Goal: Task Accomplishment & Management: Manage account settings

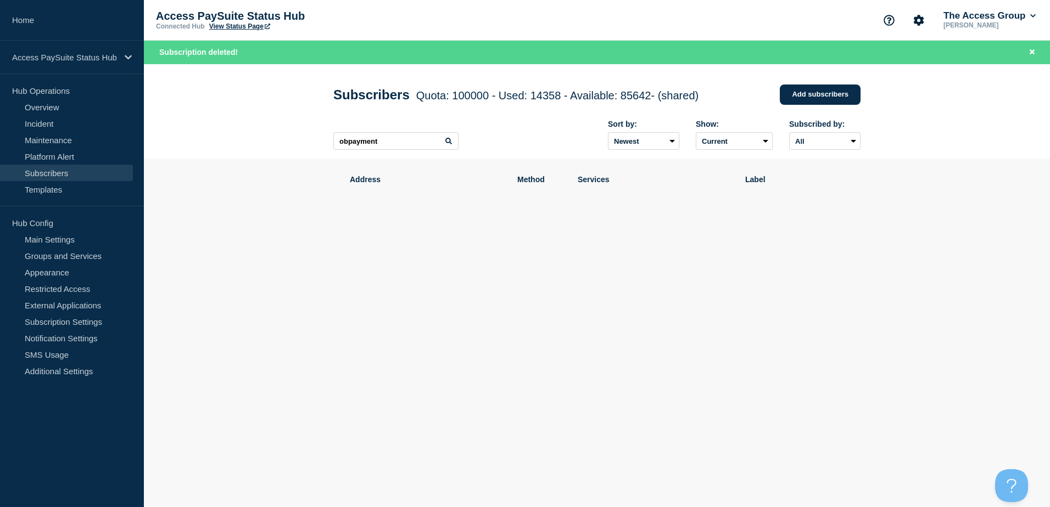
click at [264, 148] on header "Subscribers Quota: 100000 - Used: 14358 - Available: 85642 - (shared) Quota Use…" at bounding box center [597, 111] width 906 height 95
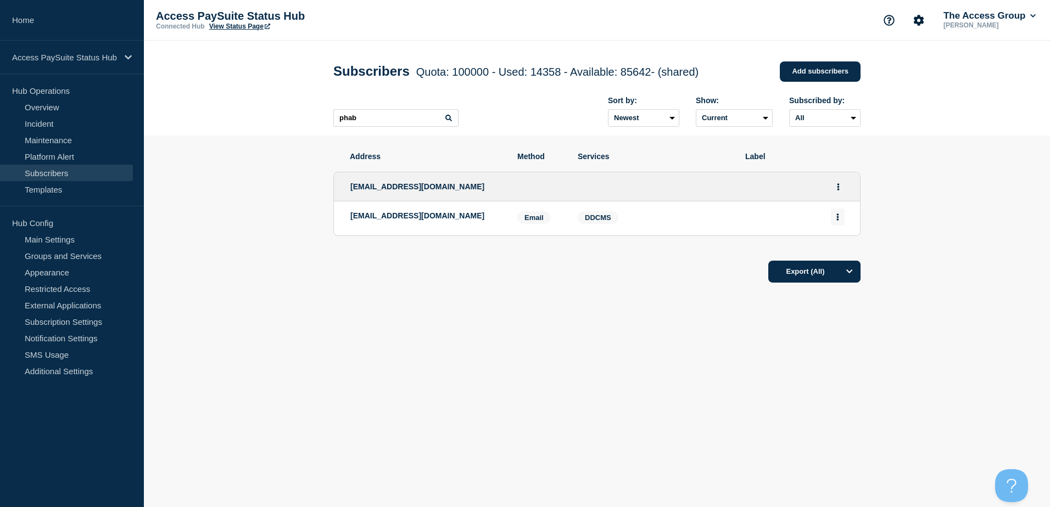
click at [835, 220] on button "Actions" at bounding box center [838, 217] width 14 height 17
click at [843, 249] on button "Delete" at bounding box center [838, 248] width 21 height 8
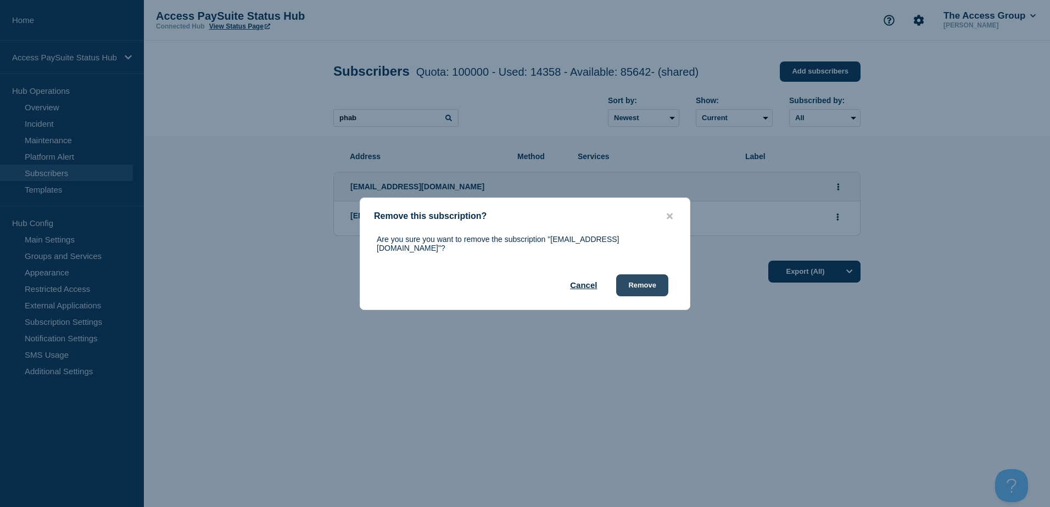
click at [647, 284] on button "Remove" at bounding box center [642, 286] width 52 height 22
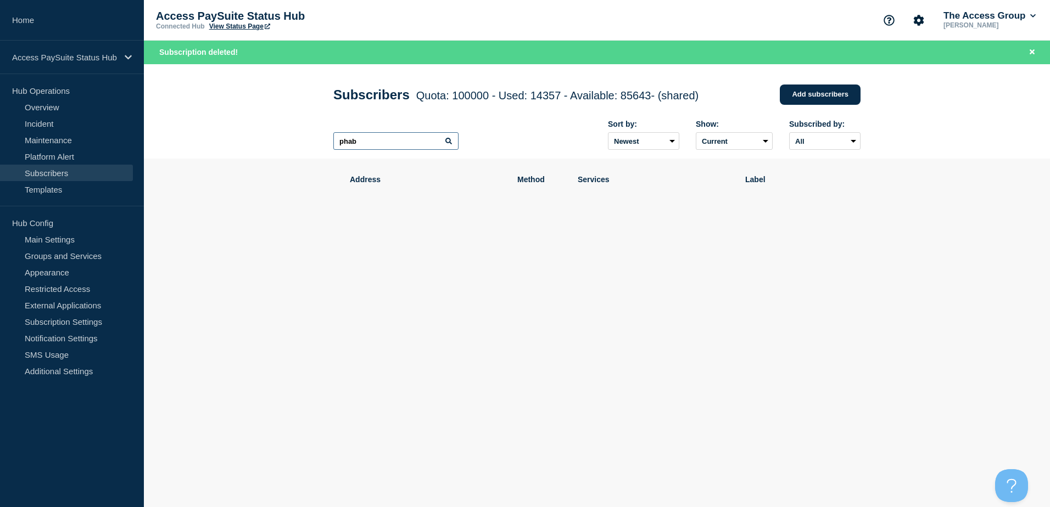
drag, startPoint x: 377, startPoint y: 147, endPoint x: 292, endPoint y: 146, distance: 85.1
click at [293, 146] on header "Subscribers Quota: 100000 - Used: 14357 - Available: 85643 - (shared) Quota Use…" at bounding box center [597, 111] width 906 height 95
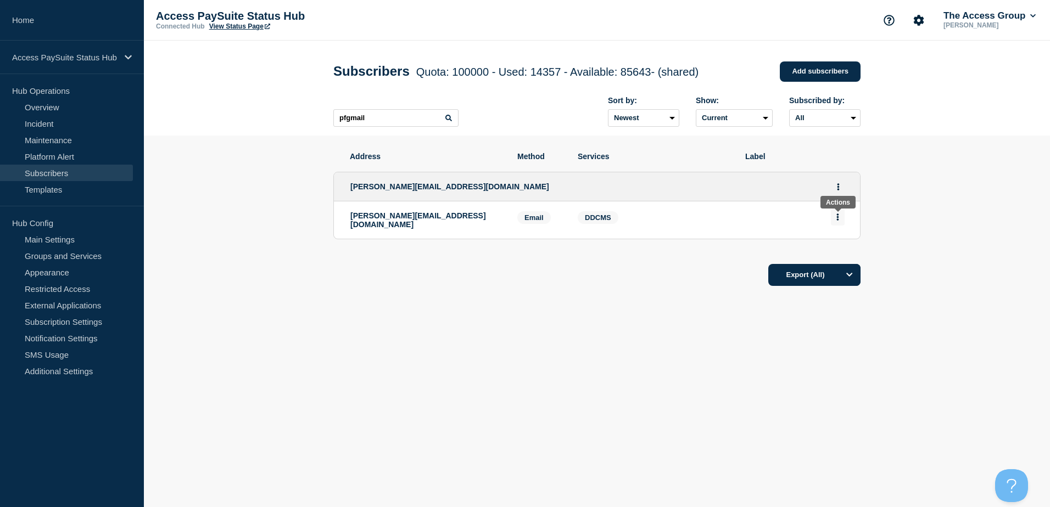
click at [839, 220] on button "Actions" at bounding box center [838, 217] width 14 height 17
click at [834, 250] on button "Delete" at bounding box center [838, 248] width 21 height 8
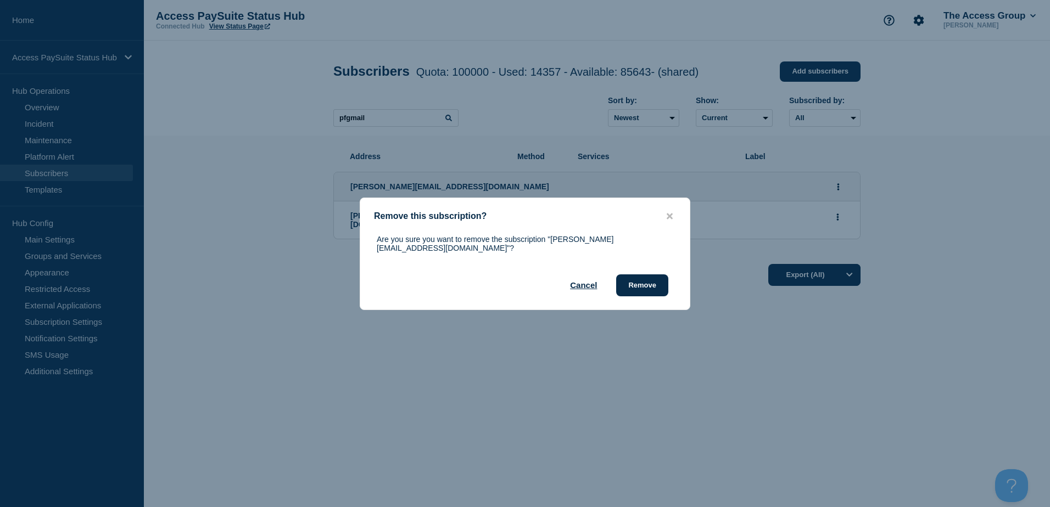
drag, startPoint x: 647, startPoint y: 286, endPoint x: 649, endPoint y: 243, distance: 42.3
click at [647, 287] on button "Remove" at bounding box center [642, 286] width 52 height 22
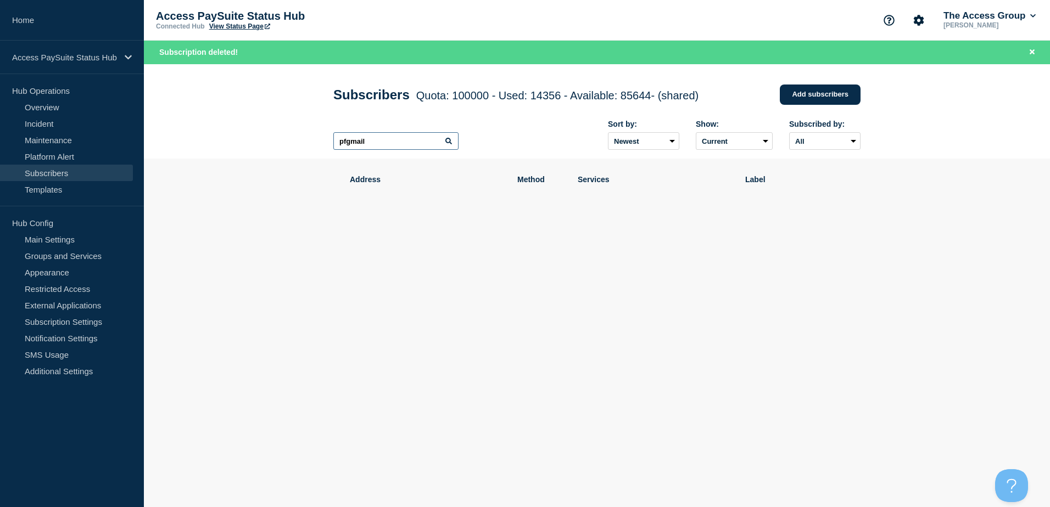
drag, startPoint x: 384, startPoint y: 144, endPoint x: 222, endPoint y: 147, distance: 162.6
click at [224, 147] on header "Subscribers Quota: 100000 - Used: 14356 - Available: 85644 - (shared) Quota Use…" at bounding box center [597, 111] width 906 height 95
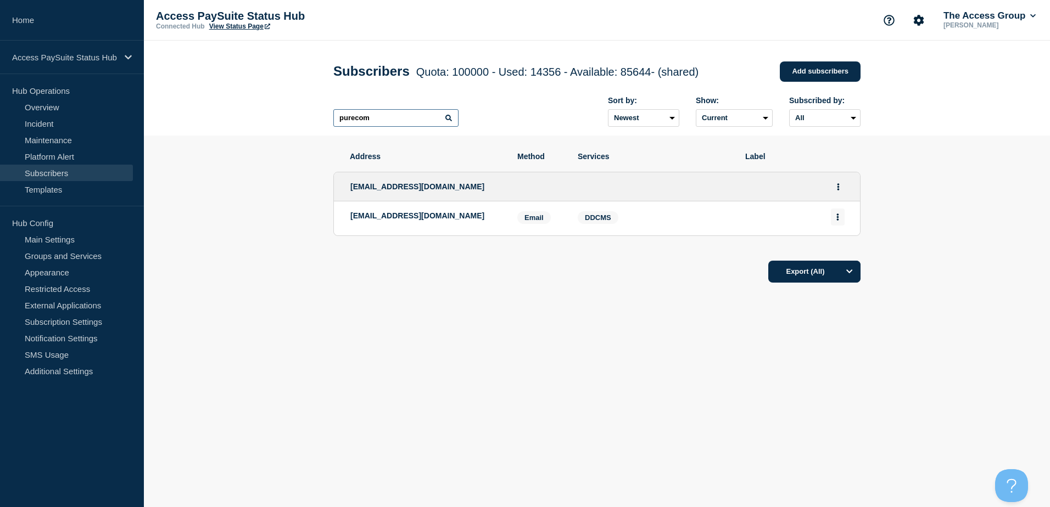
type input "purecom"
click at [840, 218] on button "Actions" at bounding box center [838, 217] width 14 height 17
click at [842, 252] on button "Delete" at bounding box center [838, 248] width 21 height 8
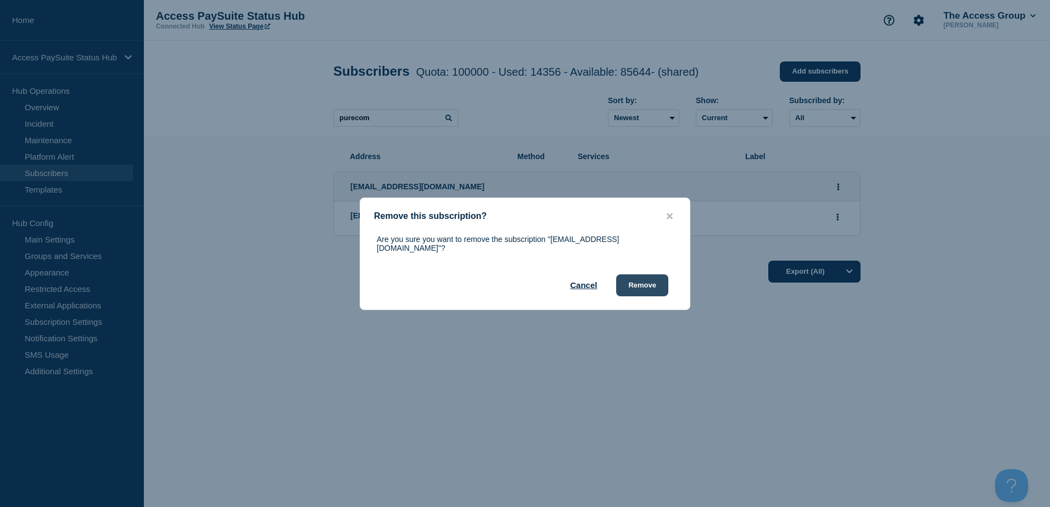
click at [647, 281] on button "Remove" at bounding box center [642, 286] width 52 height 22
